Goal: Task Accomplishment & Management: Use online tool/utility

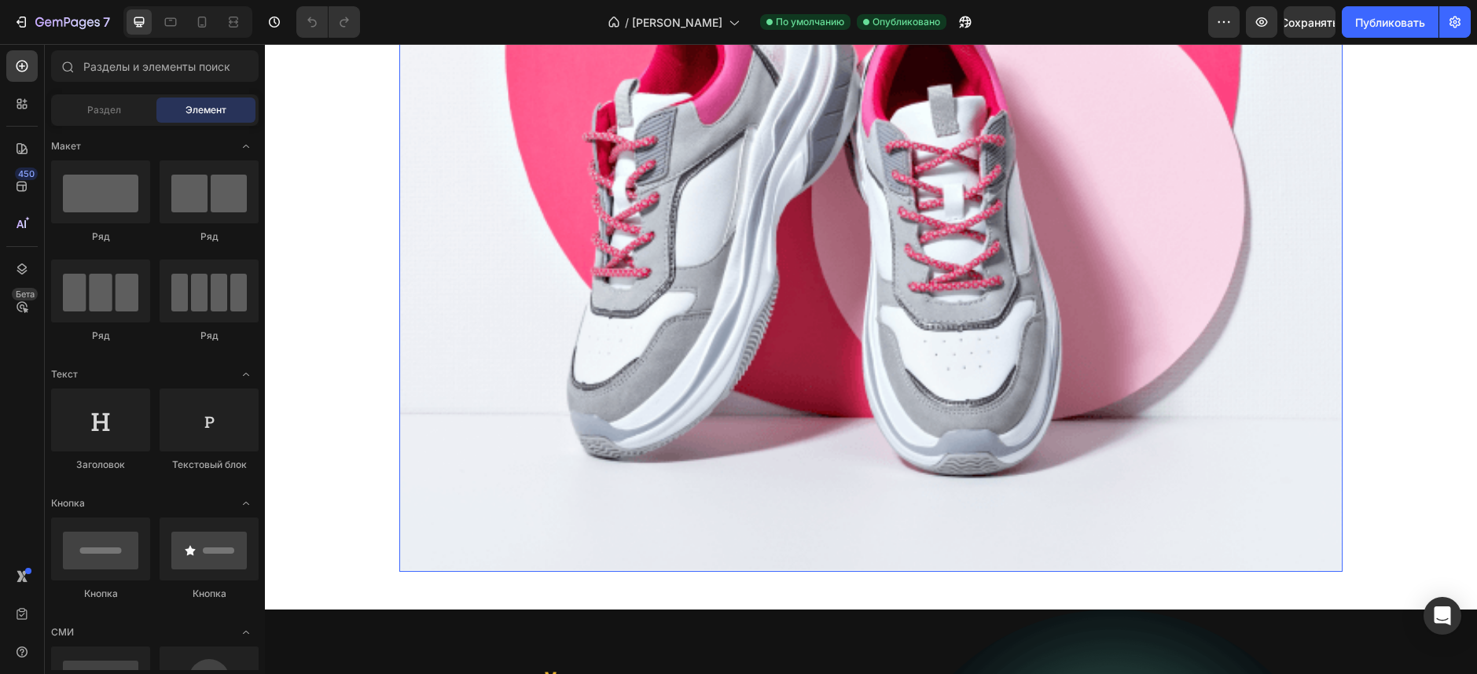
scroll to position [943, 0]
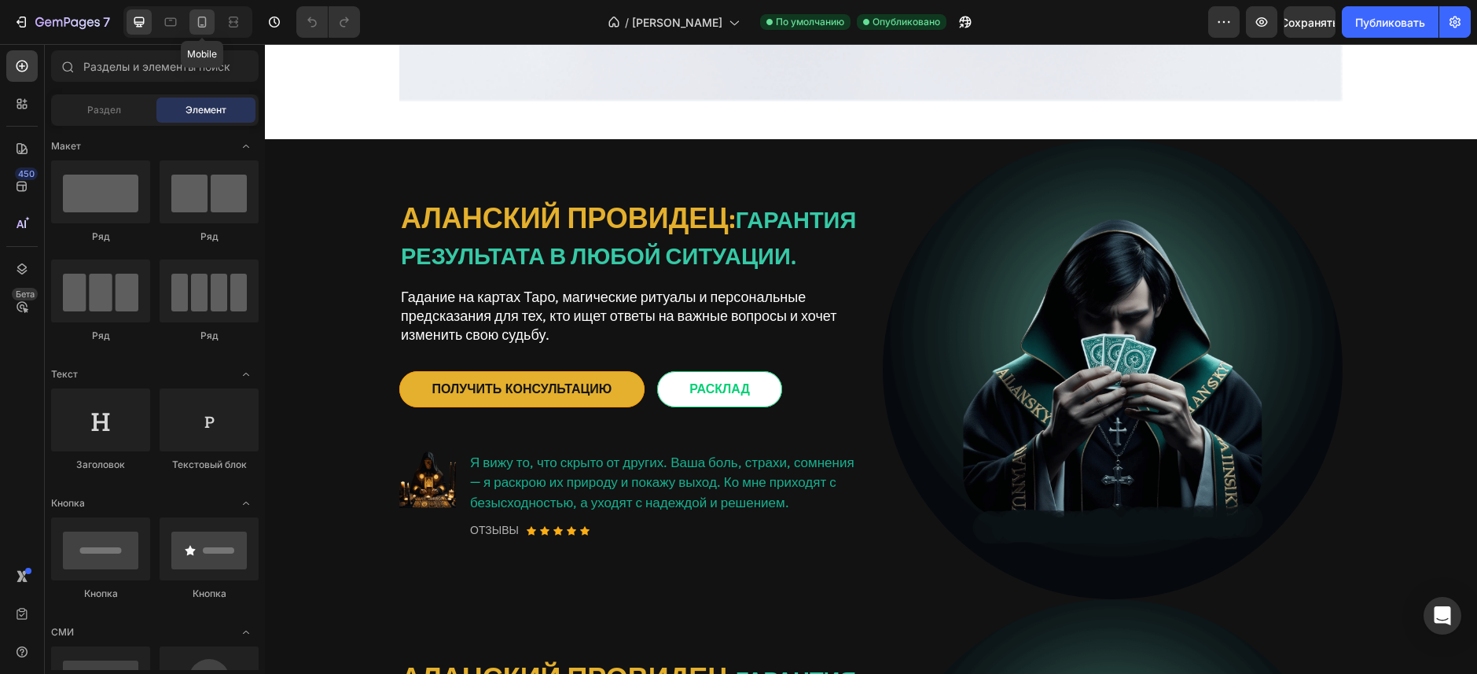
click at [202, 27] on icon at bounding box center [202, 22] width 9 height 11
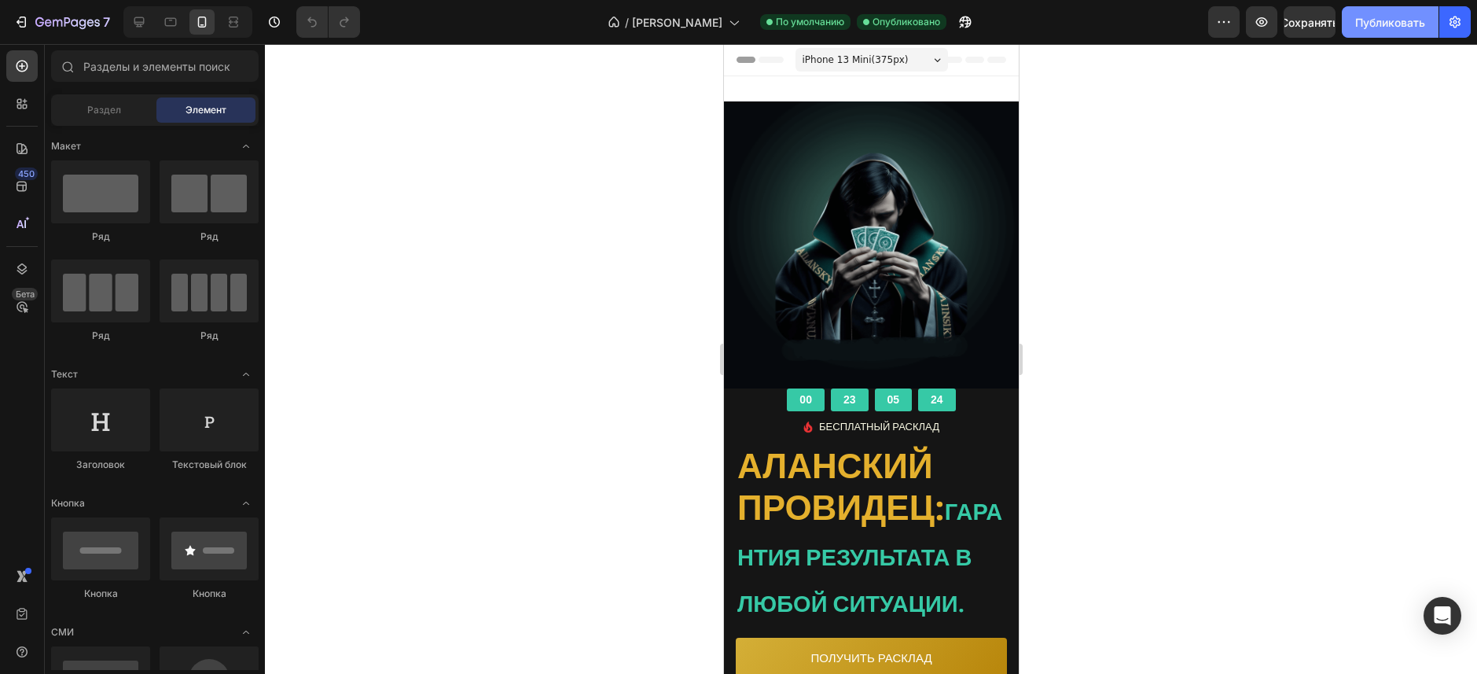
click at [1387, 32] on button "Публиковать" at bounding box center [1390, 21] width 97 height 31
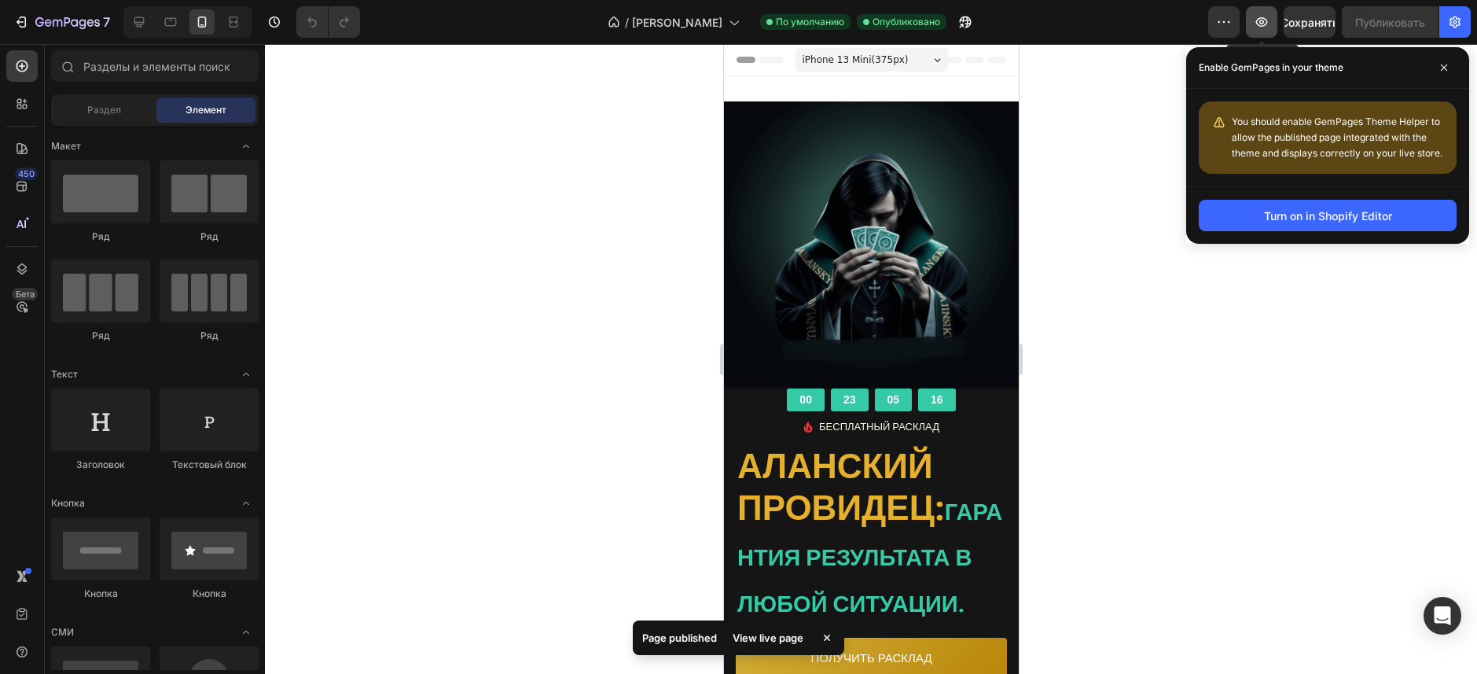
click at [1260, 31] on button "button" at bounding box center [1261, 21] width 31 height 31
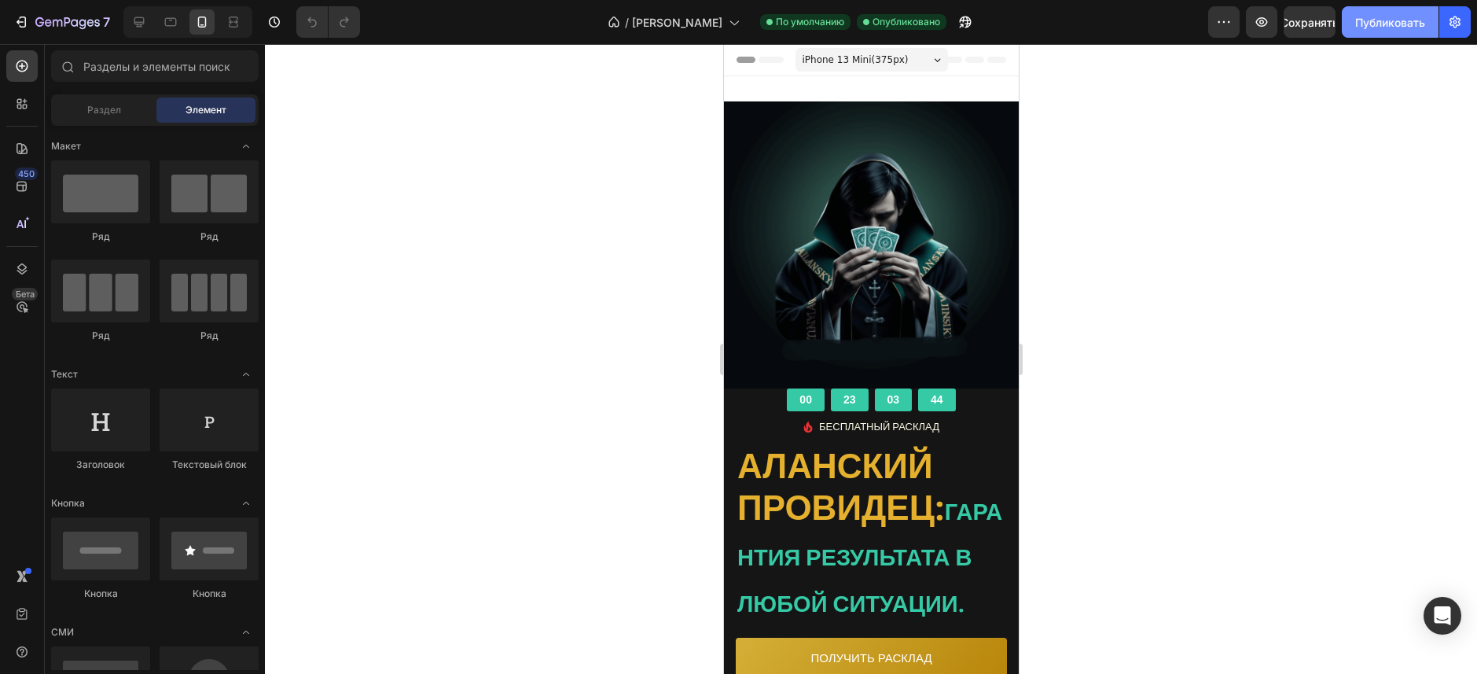
click at [1394, 31] on button "Публиковать" at bounding box center [1390, 21] width 97 height 31
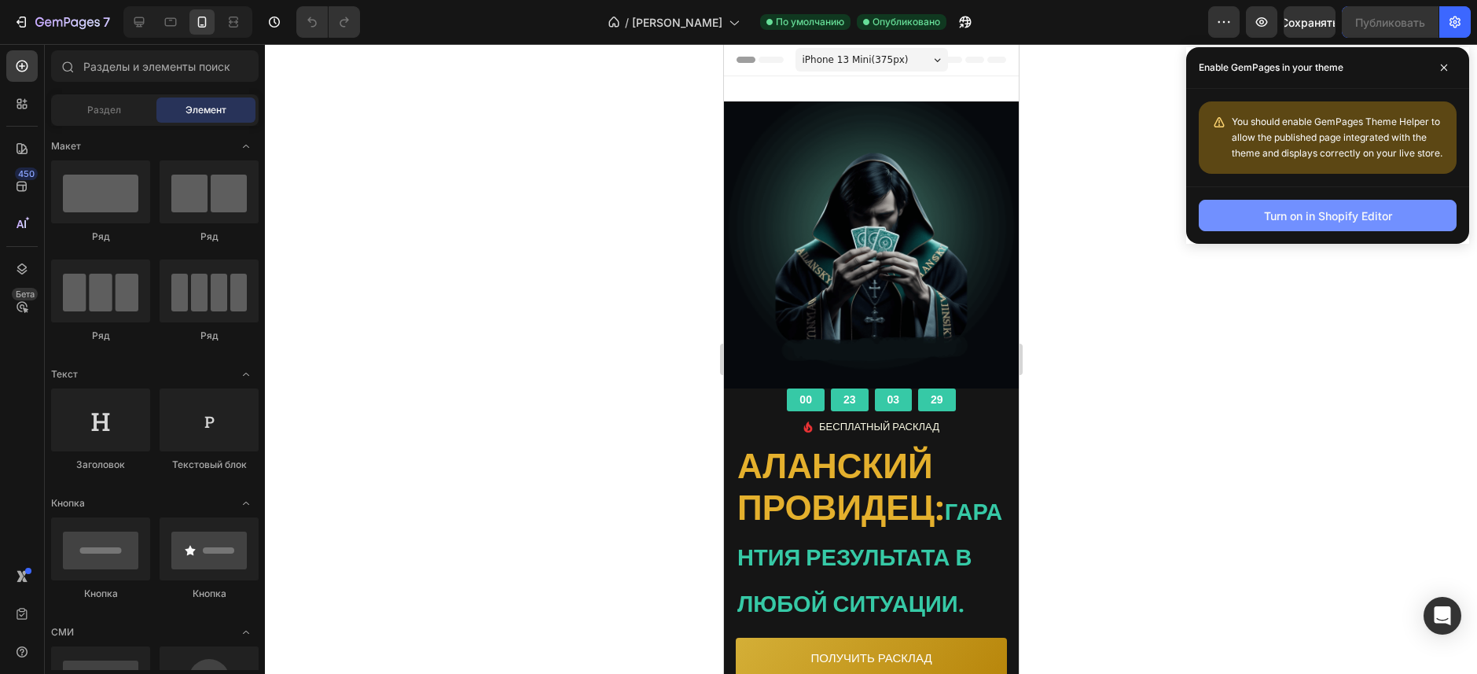
click at [1285, 219] on div "Turn on in Shopify Editor" at bounding box center [1328, 216] width 128 height 17
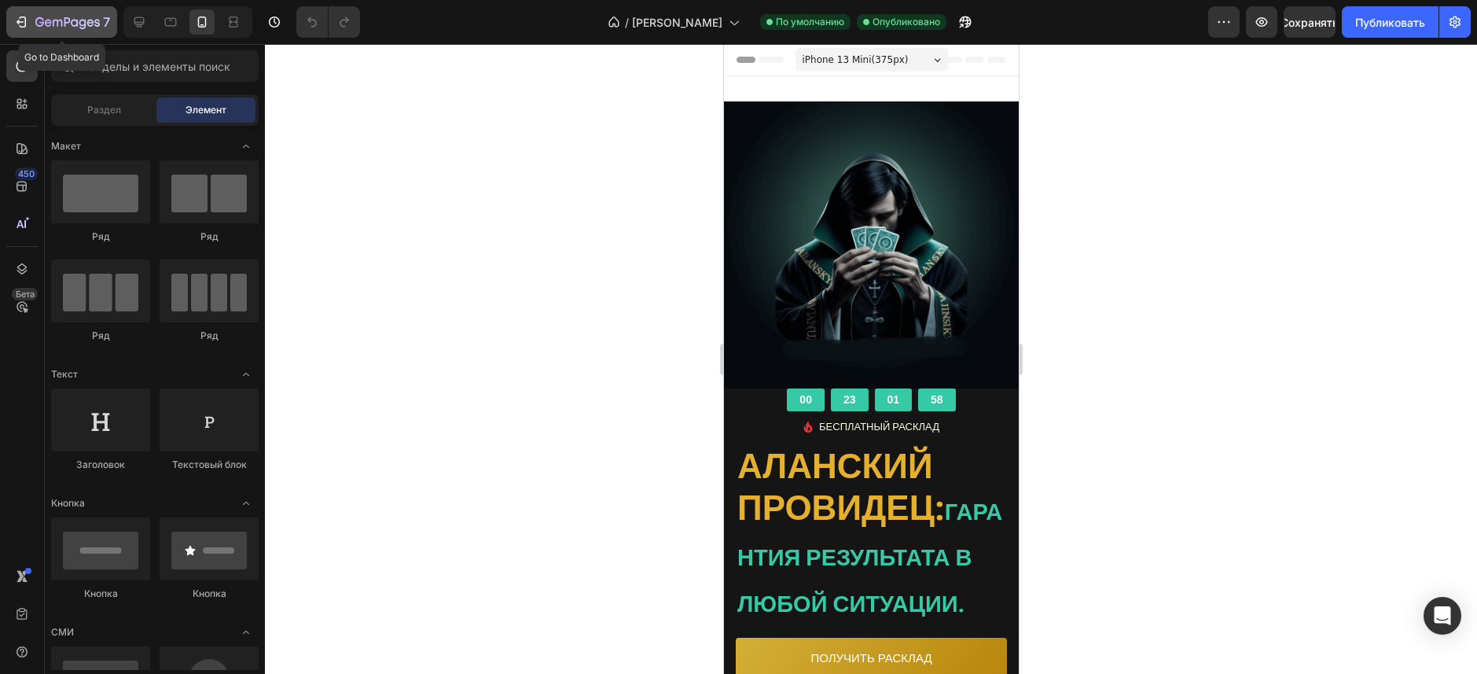
click at [24, 24] on icon "button" at bounding box center [21, 22] width 16 height 16
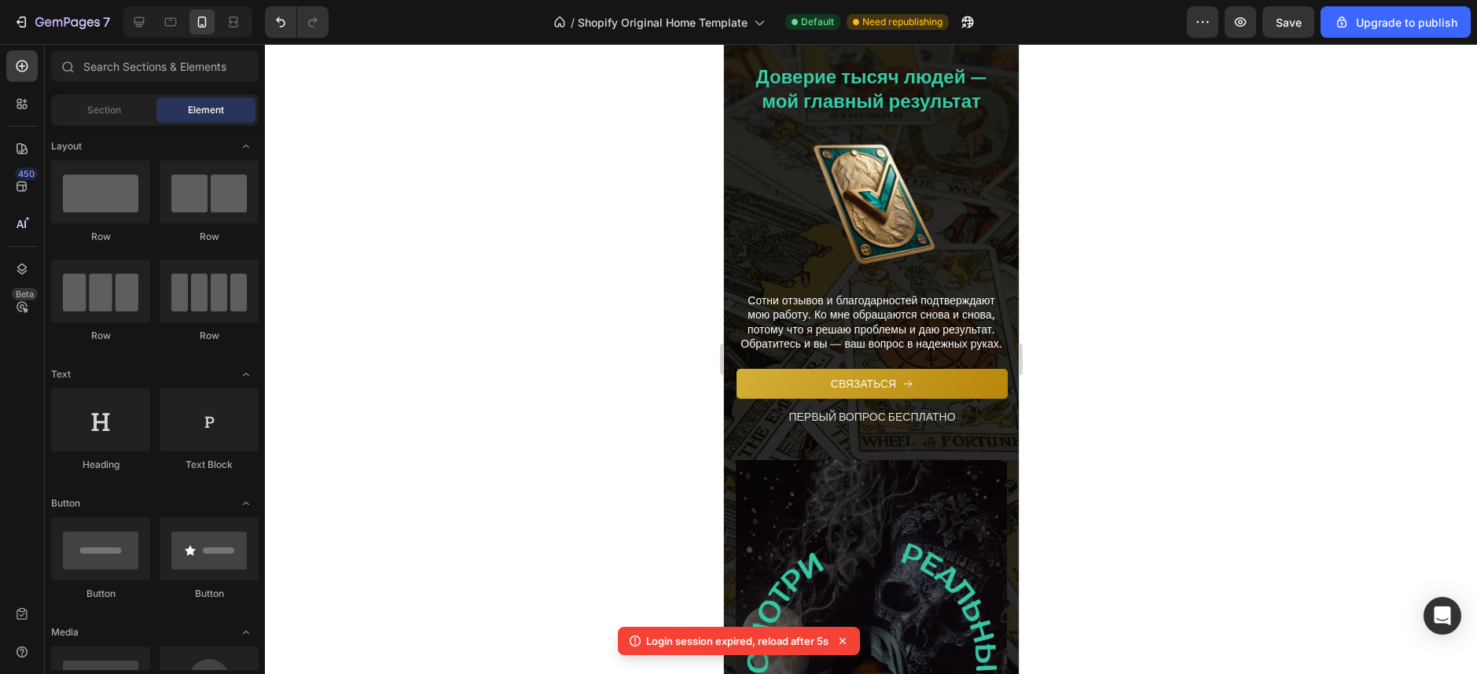
scroll to position [7105, 0]
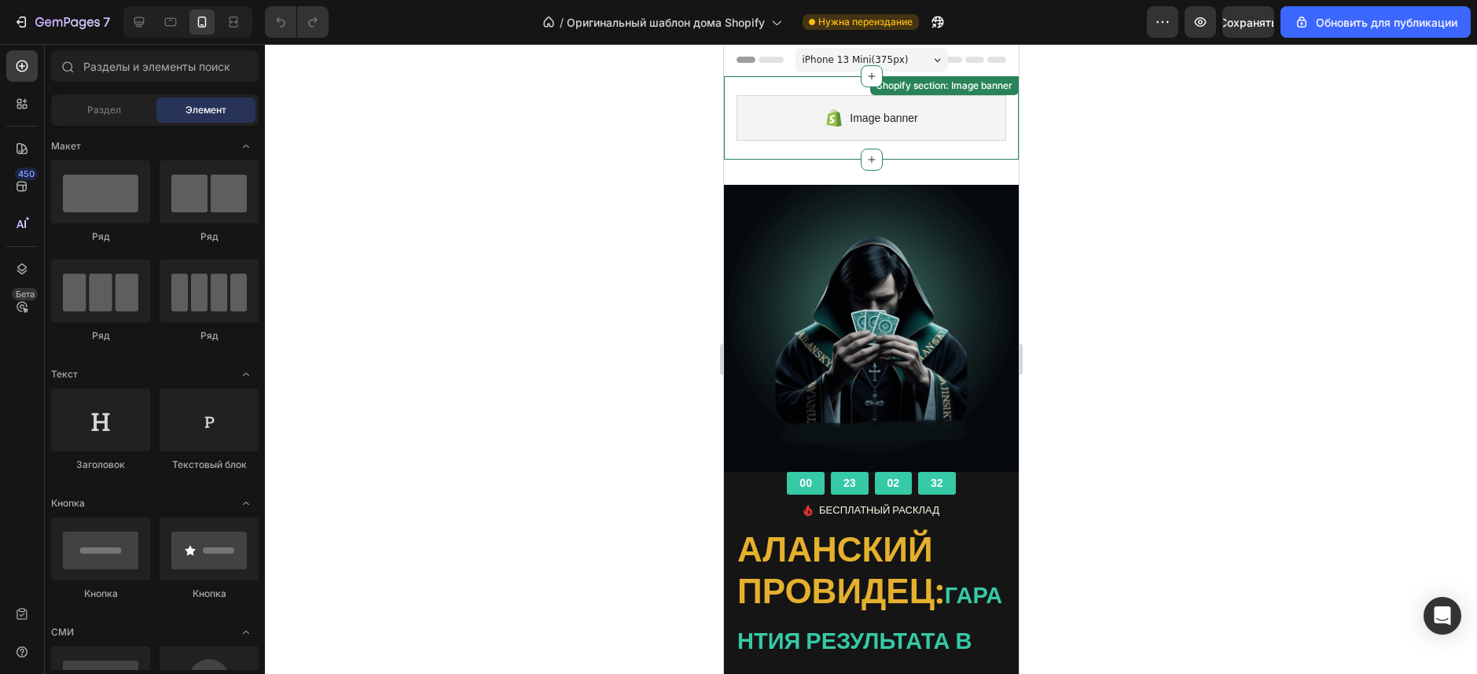
click at [745, 145] on div "Image banner Shopify section: Image banner" at bounding box center [870, 117] width 295 height 83
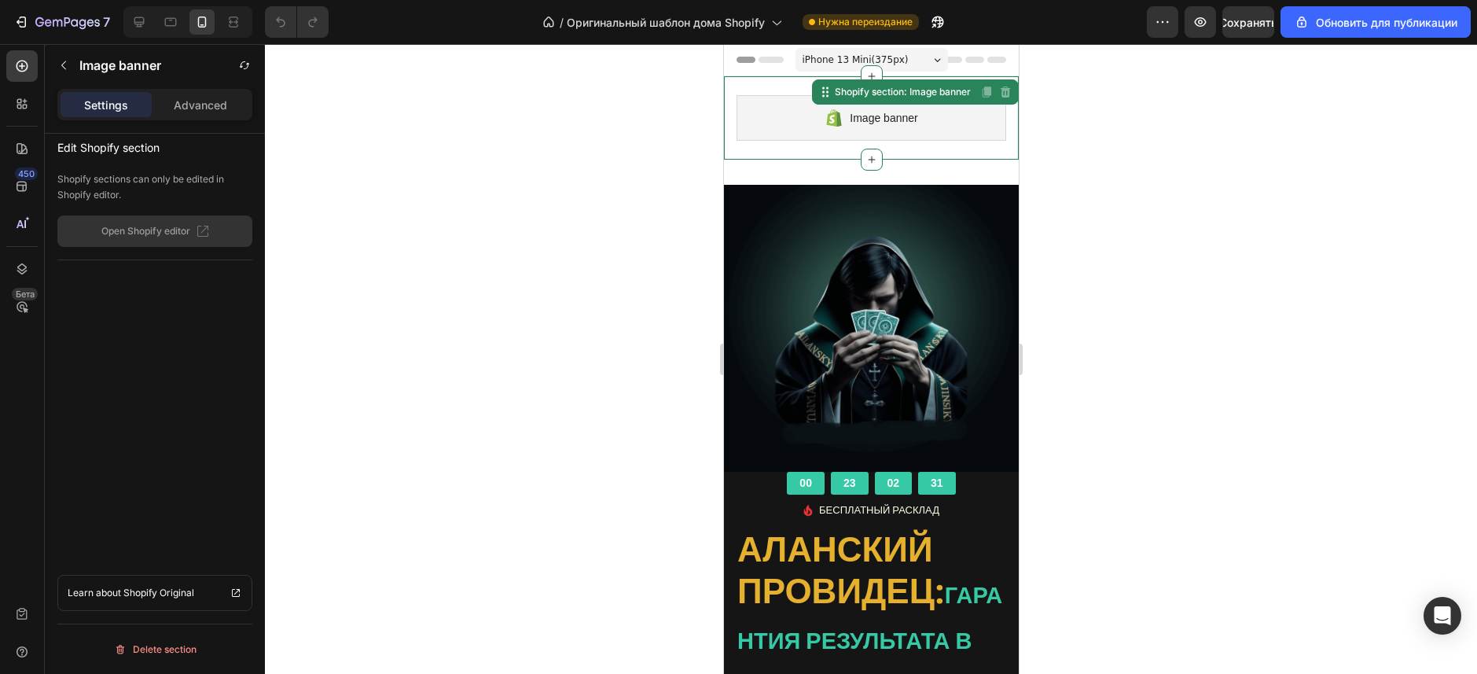
click at [563, 275] on div at bounding box center [871, 359] width 1212 height 630
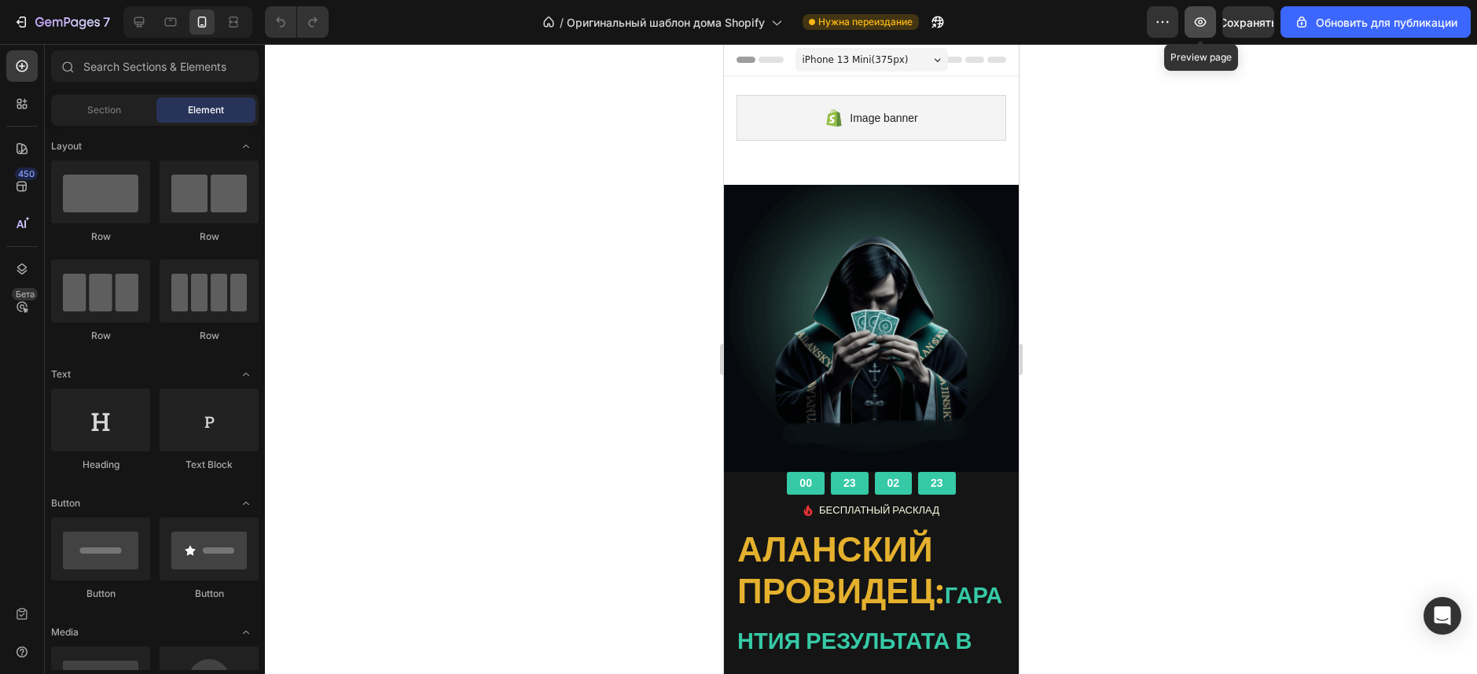
click at [1195, 22] on icon "button" at bounding box center [1201, 21] width 12 height 9
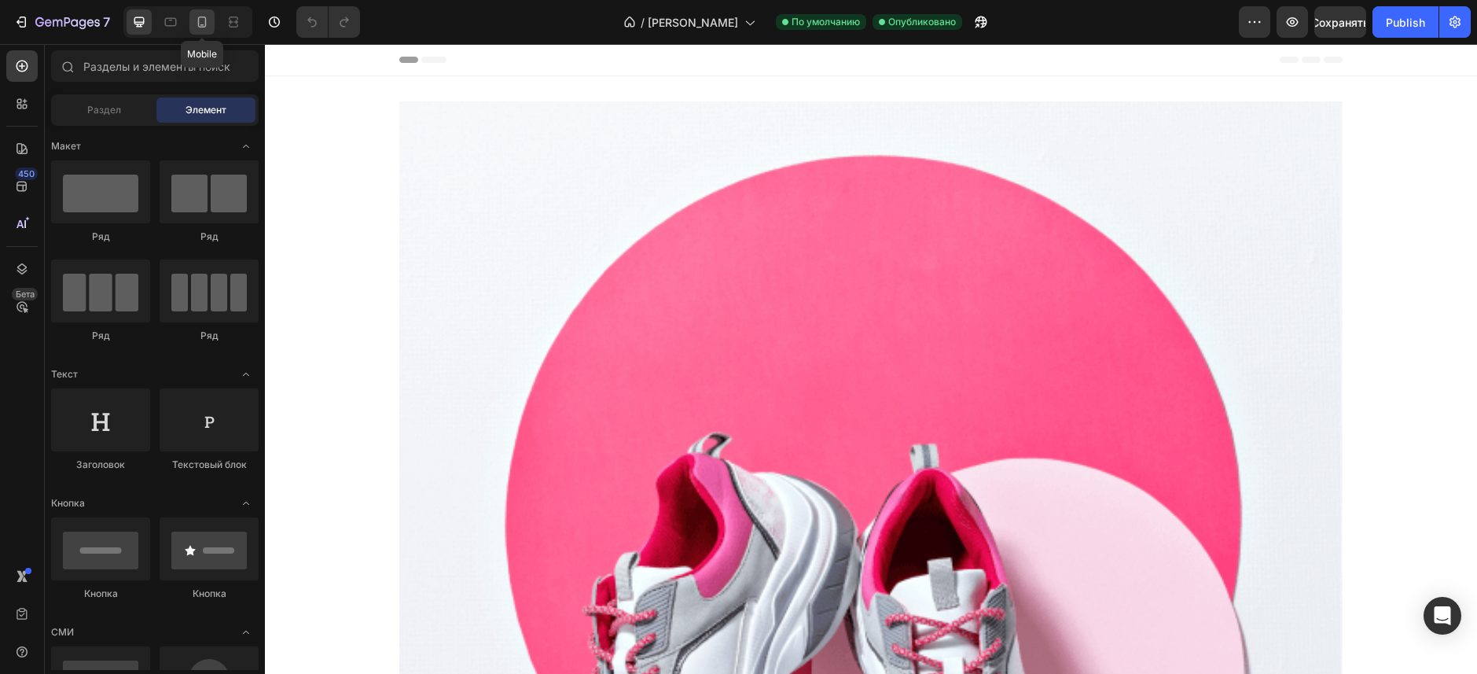
click at [202, 33] on div at bounding box center [201, 21] width 25 height 25
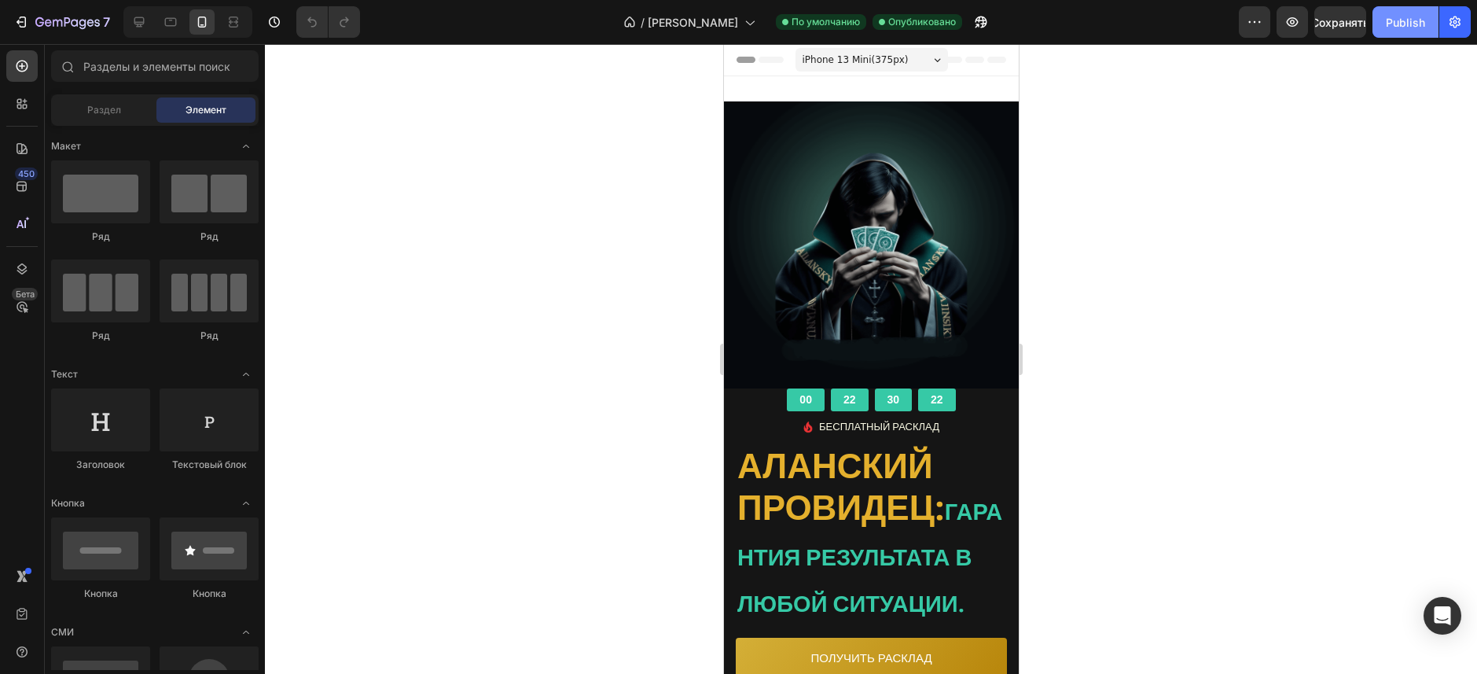
click at [1381, 26] on button "Publish" at bounding box center [1405, 21] width 66 height 31
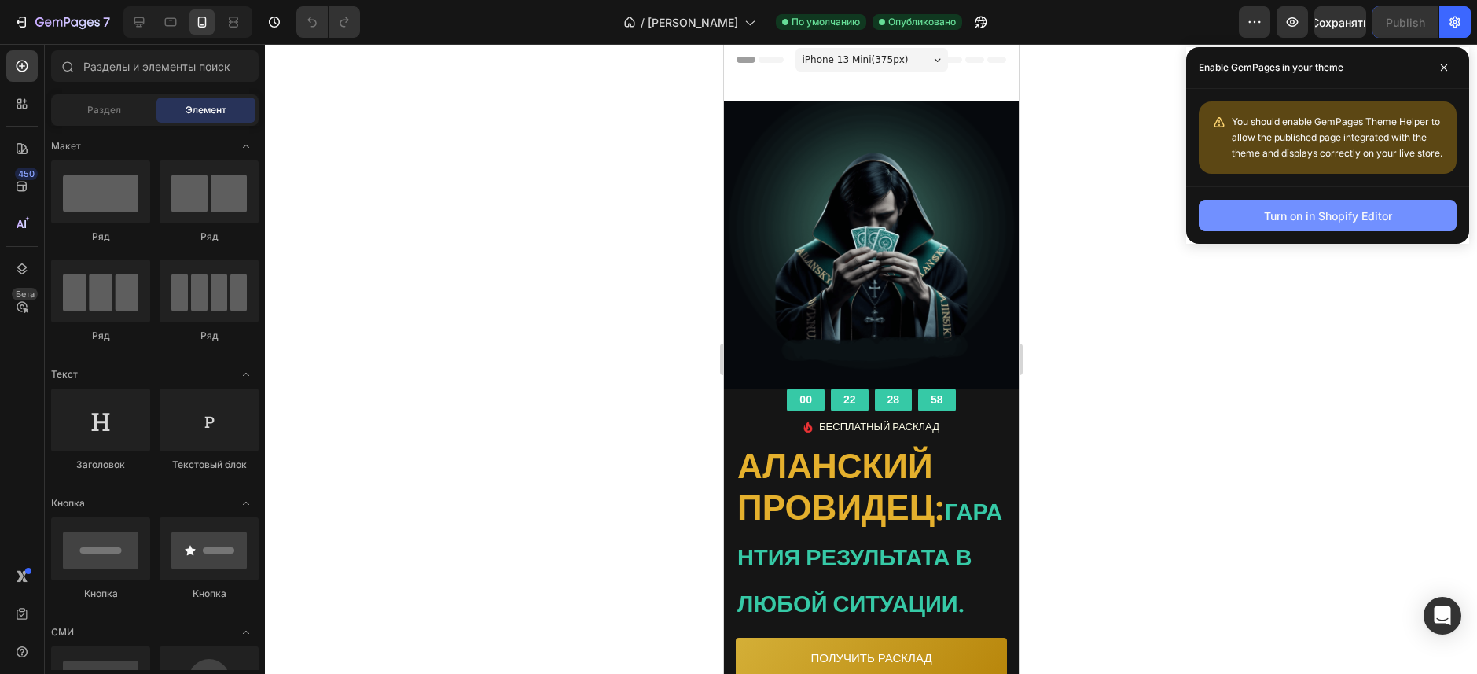
click at [1345, 222] on div "Turn on in Shopify Editor" at bounding box center [1328, 216] width 128 height 17
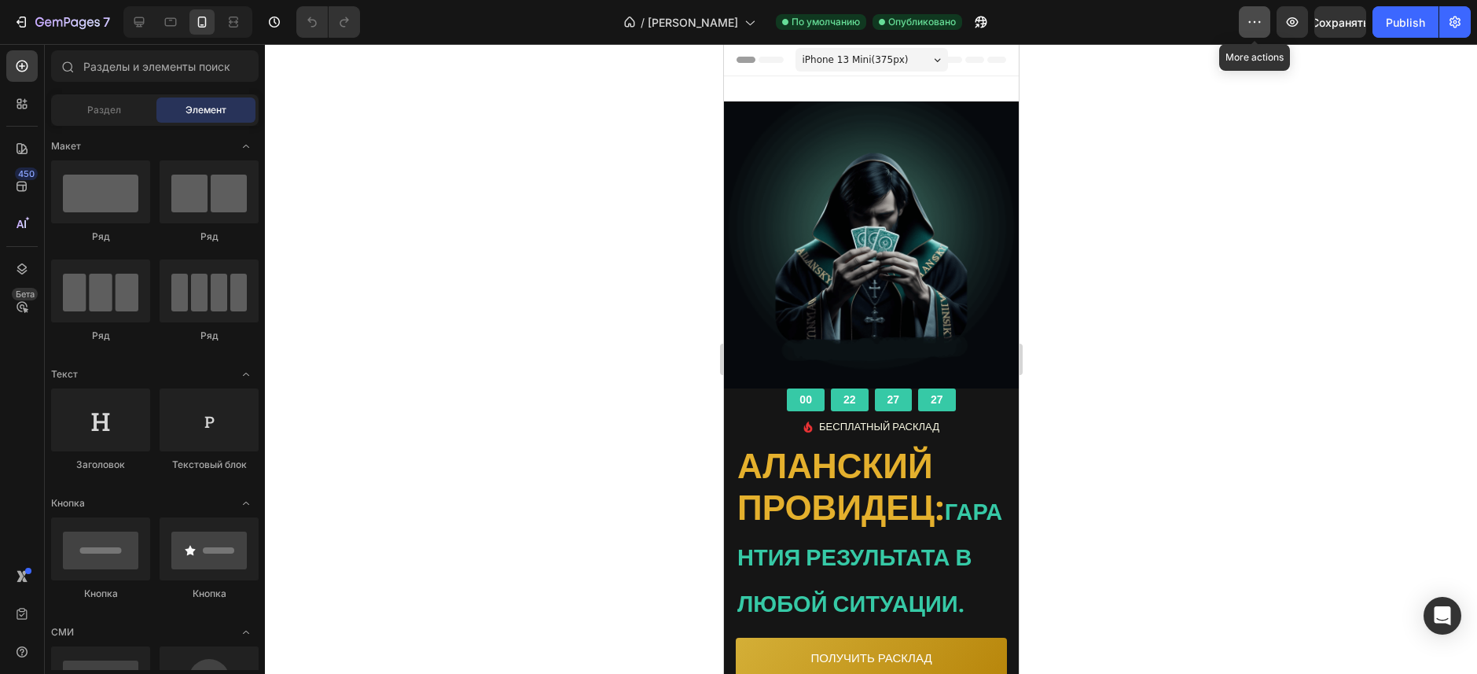
click at [1253, 17] on icon "button" at bounding box center [1255, 22] width 16 height 16
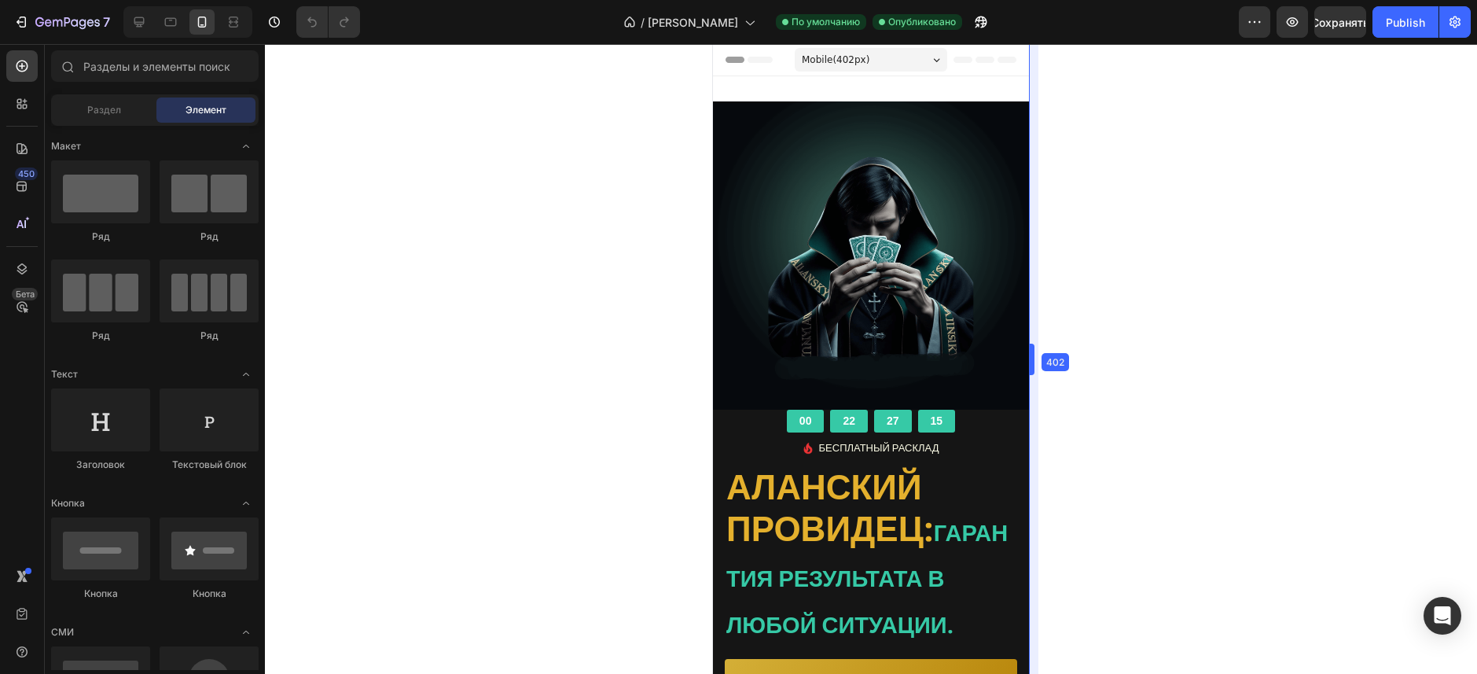
drag, startPoint x: 1027, startPoint y: 360, endPoint x: 1049, endPoint y: 336, distance: 32.3
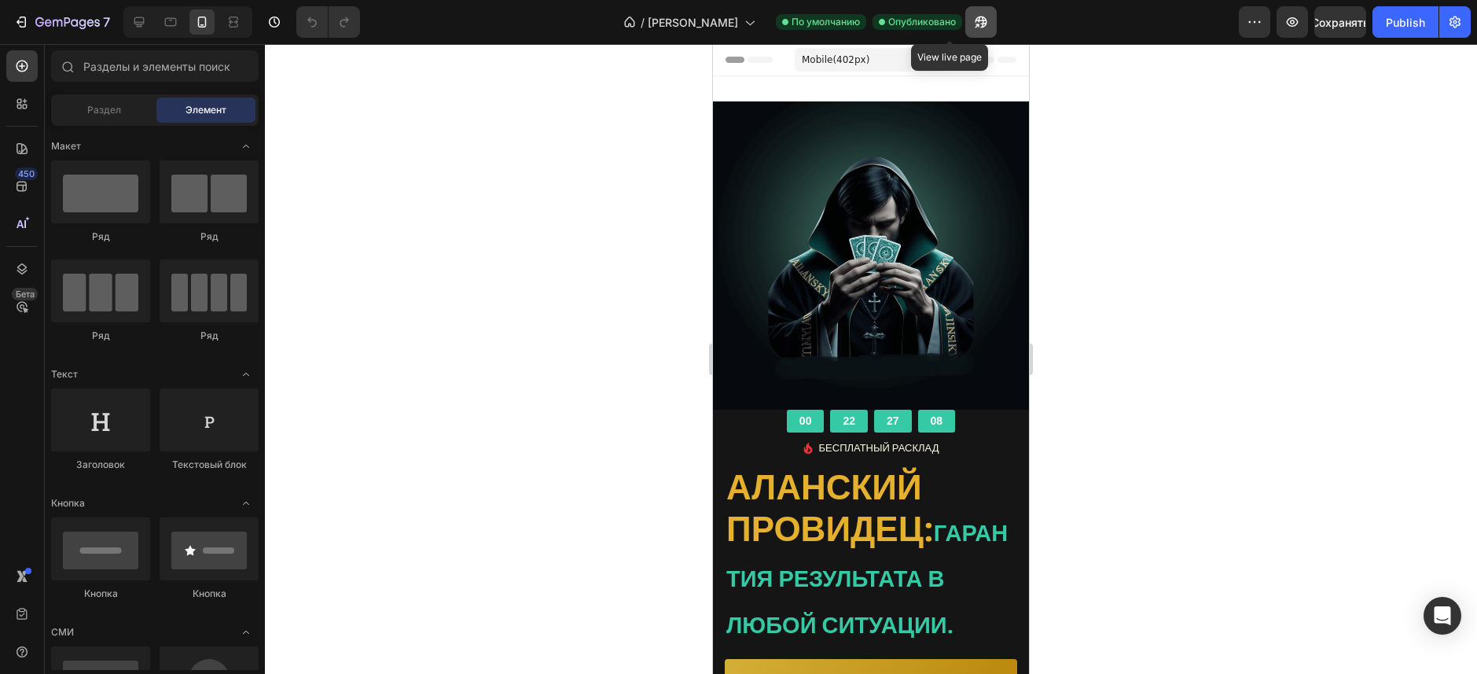
click at [973, 25] on icon "button" at bounding box center [981, 22] width 16 height 16
